Goal: Transaction & Acquisition: Purchase product/service

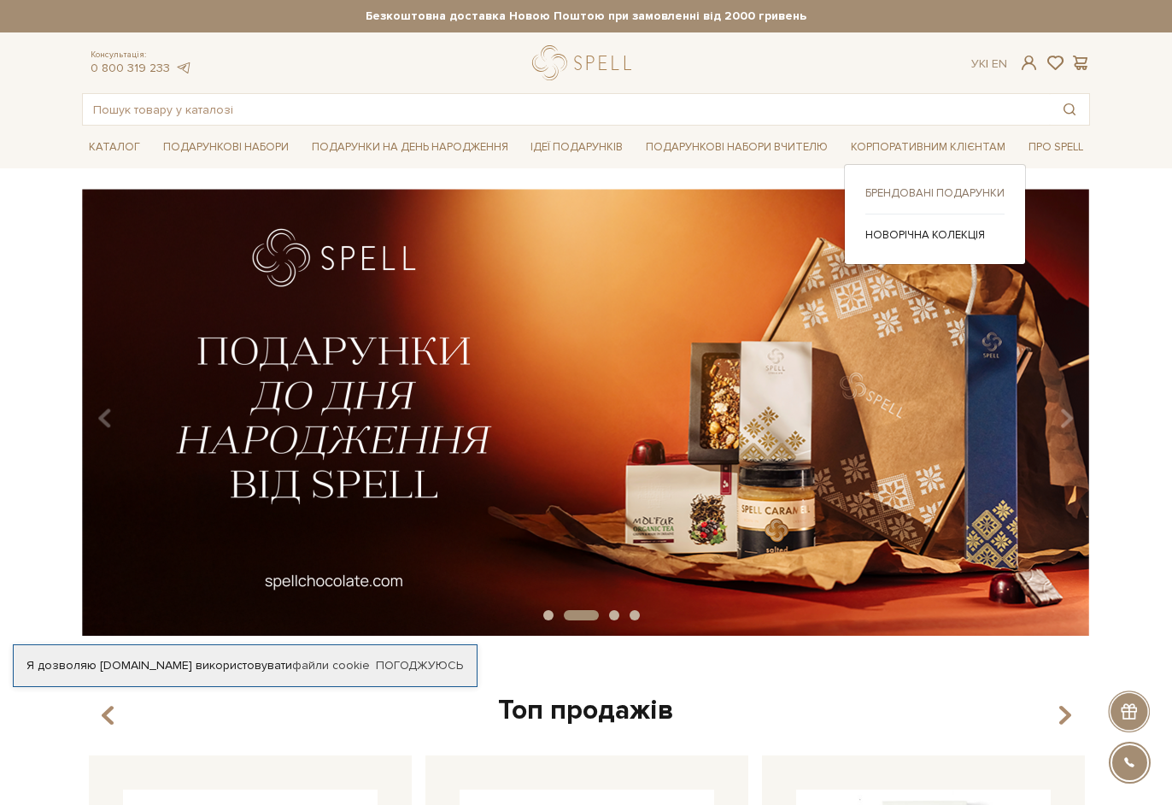
click at [922, 190] on link "Брендовані подарунки" at bounding box center [934, 192] width 139 height 15
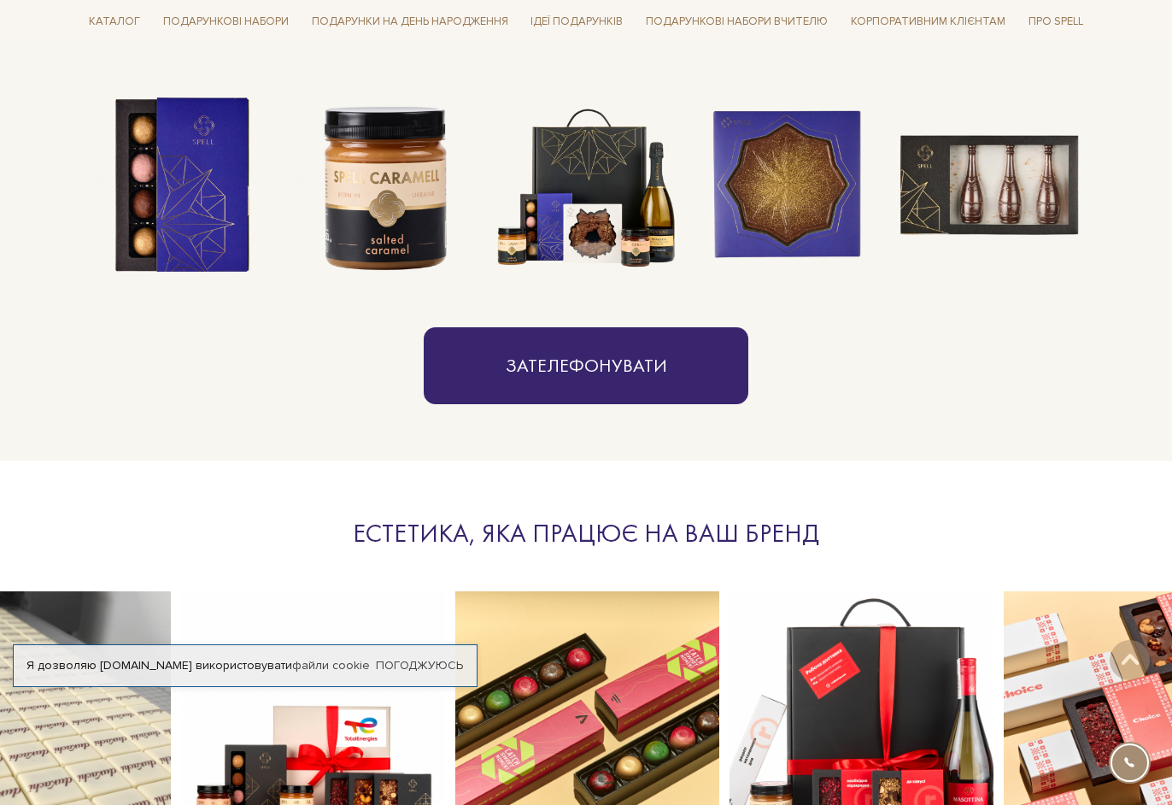
scroll to position [854, 0]
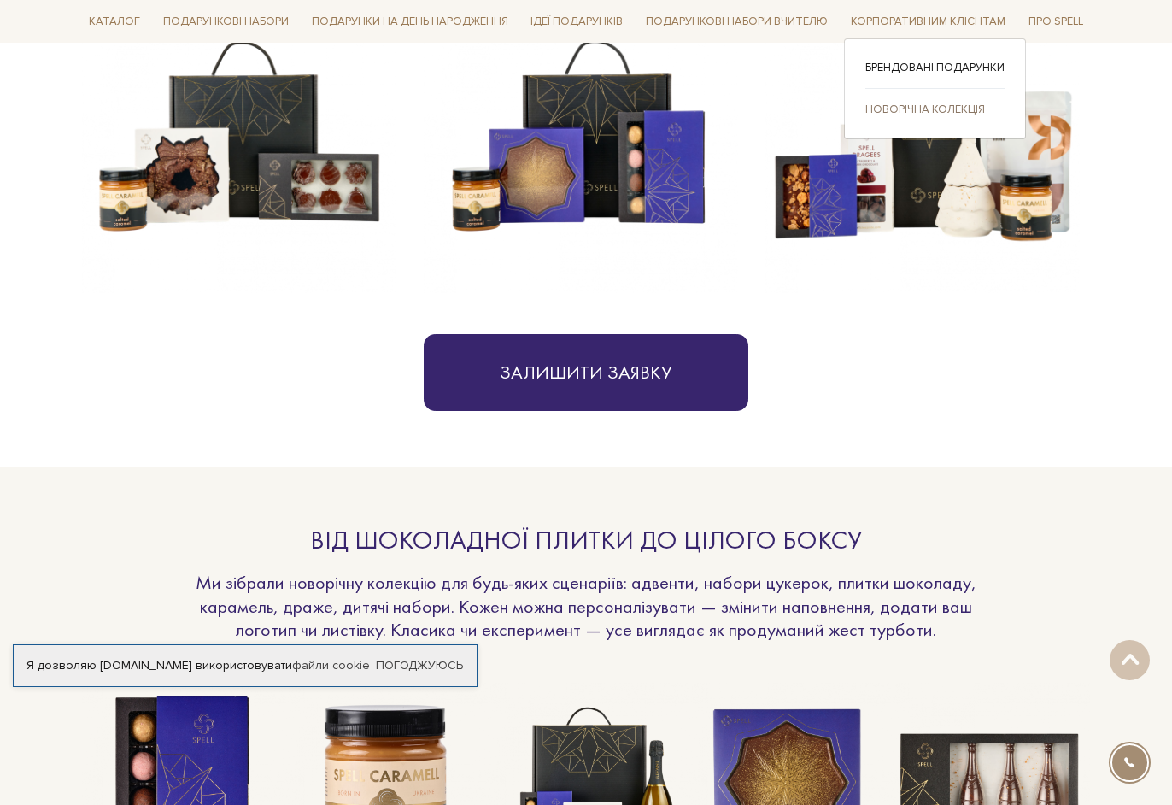
click at [907, 110] on link "Новорічна колекція" at bounding box center [934, 109] width 139 height 15
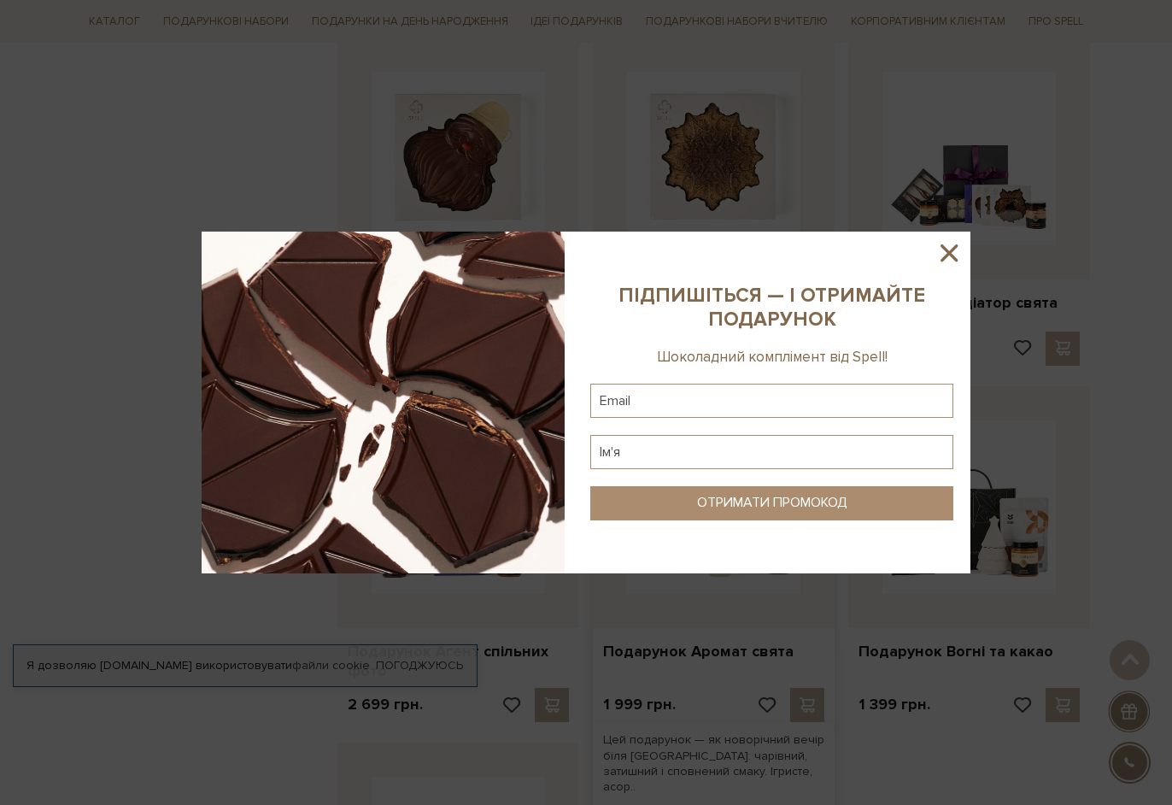
scroll to position [1110, 0]
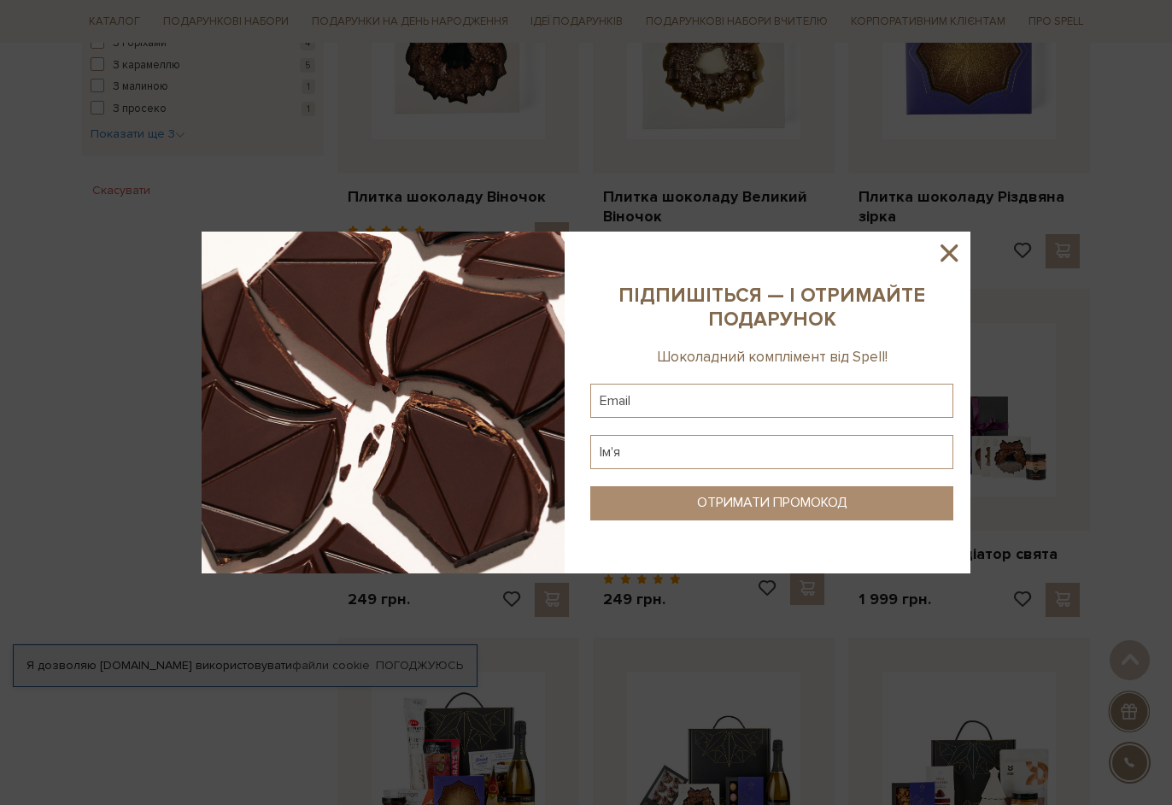
click at [947, 252] on icon at bounding box center [948, 252] width 17 height 17
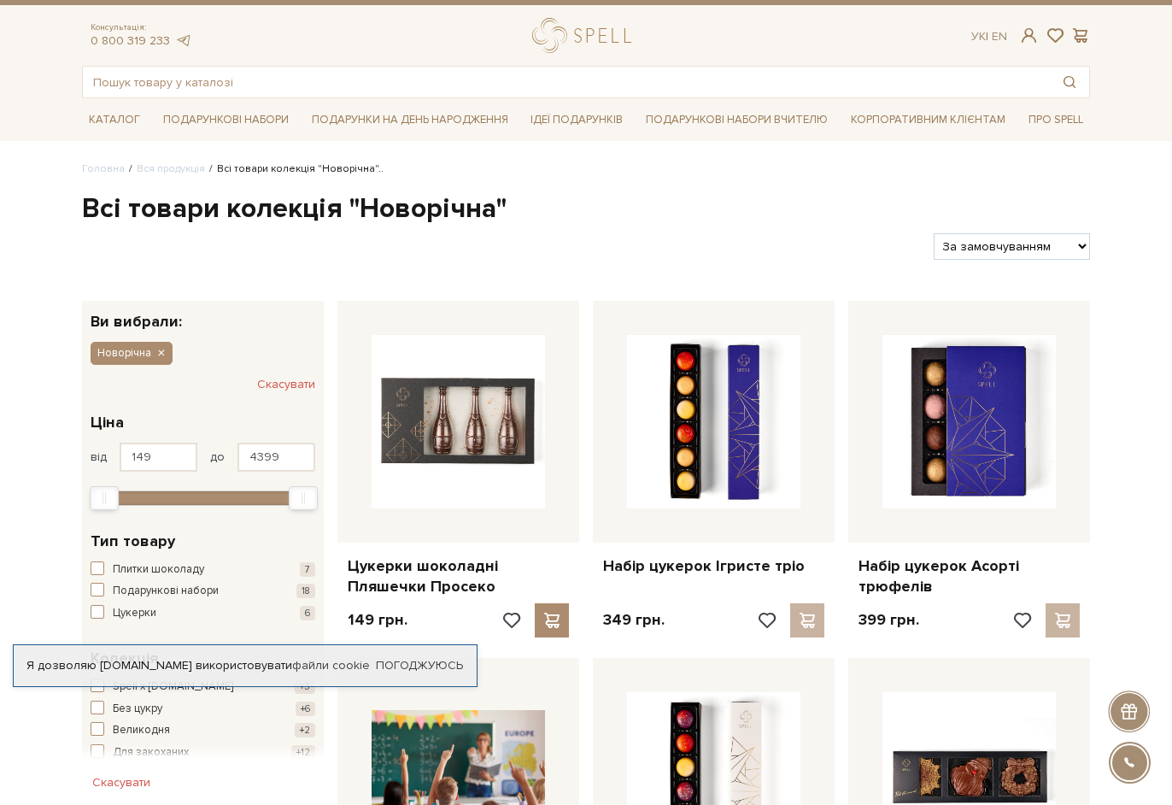
scroll to position [0, 0]
